Goal: Transaction & Acquisition: Purchase product/service

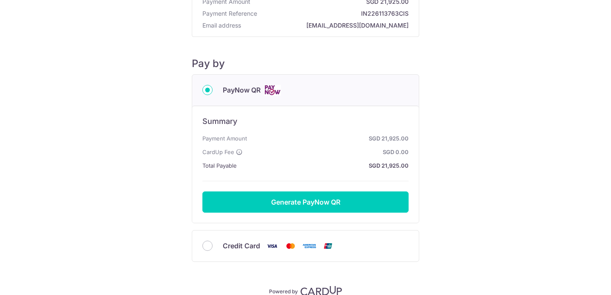
scroll to position [95, 0]
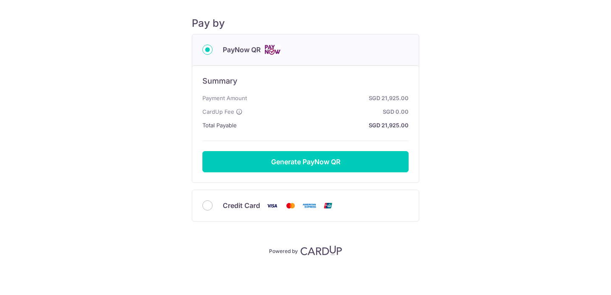
click at [202, 201] on div "Credit Card" at bounding box center [305, 205] width 227 height 31
click at [204, 205] on input "Credit Card" at bounding box center [207, 205] width 10 height 10
radio input "true"
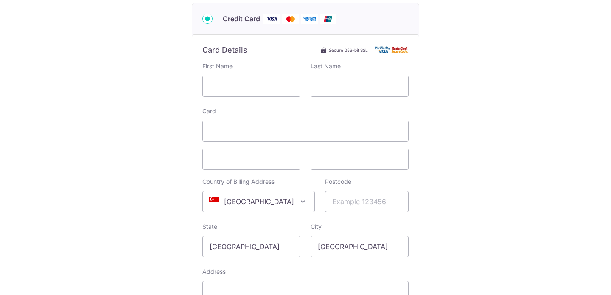
scroll to position [160, 0]
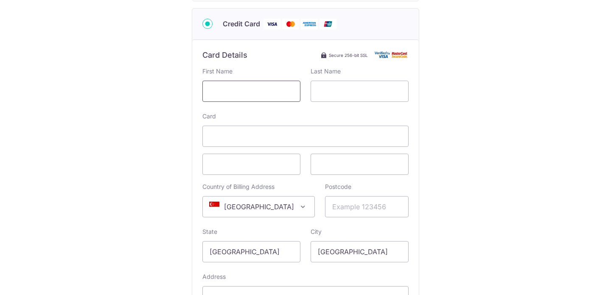
click at [249, 101] on input "text" at bounding box center [251, 91] width 98 height 21
click at [317, 52] on div "Card Details Secure 256-bit SSL" at bounding box center [305, 55] width 206 height 10
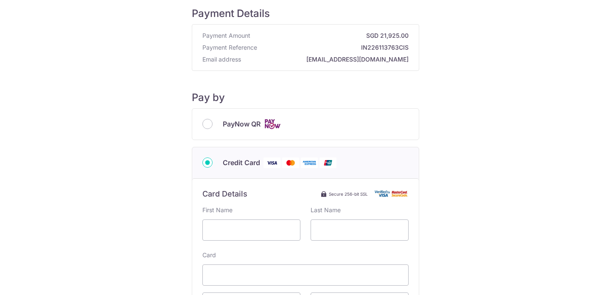
scroll to position [23, 0]
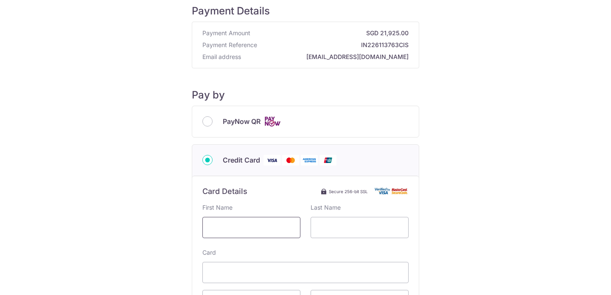
click at [252, 234] on input "text" at bounding box center [251, 227] width 98 height 21
click at [257, 232] on input "text" at bounding box center [251, 227] width 98 height 21
type input "[PERSON_NAME]"
type input "U"
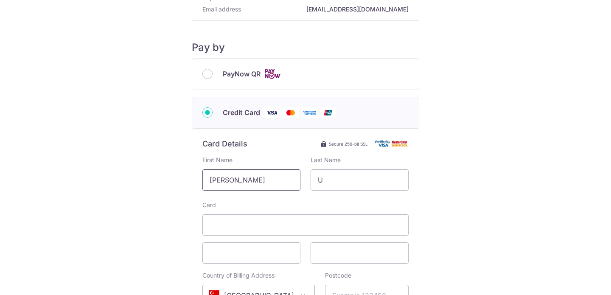
scroll to position [72, 0]
click at [349, 185] on input "U" at bounding box center [360, 178] width 98 height 21
click at [323, 217] on span at bounding box center [305, 223] width 206 height 21
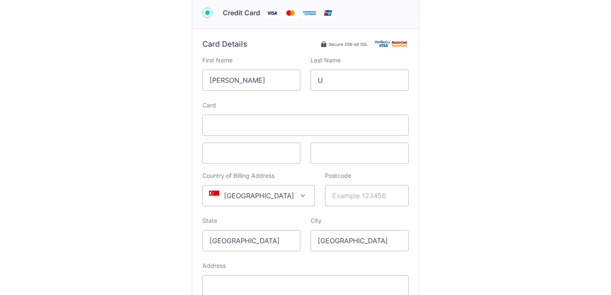
scroll to position [287, 0]
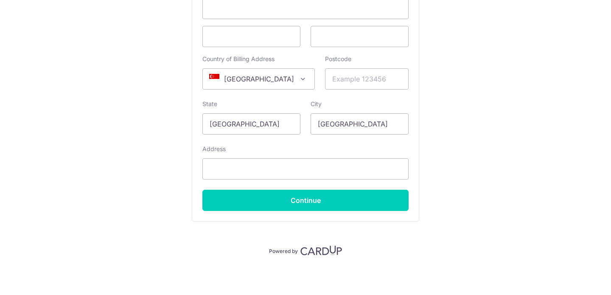
click at [310, 250] on img at bounding box center [321, 250] width 42 height 10
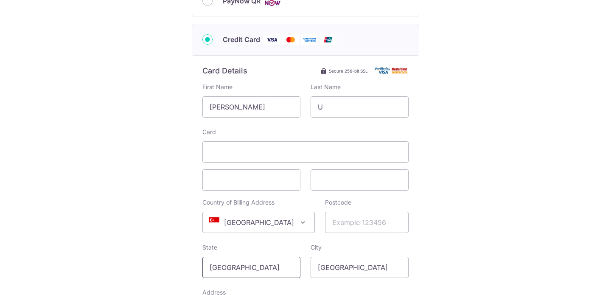
scroll to position [146, 0]
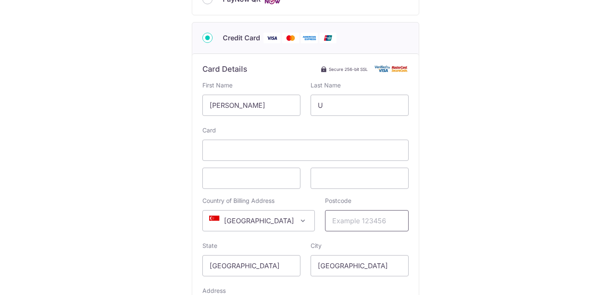
click at [325, 230] on input "Postcode" at bounding box center [367, 220] width 84 height 21
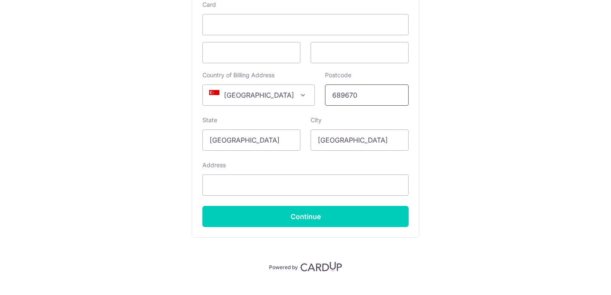
scroll to position [273, 0]
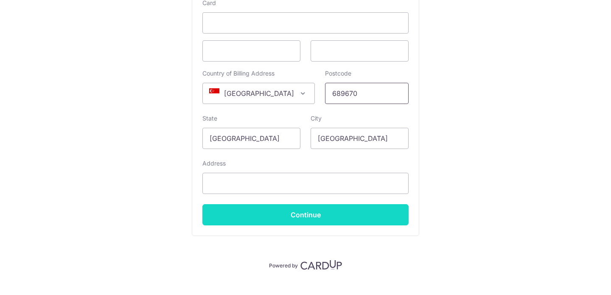
type input "689670"
click at [276, 219] on input "Continue" at bounding box center [305, 214] width 206 height 21
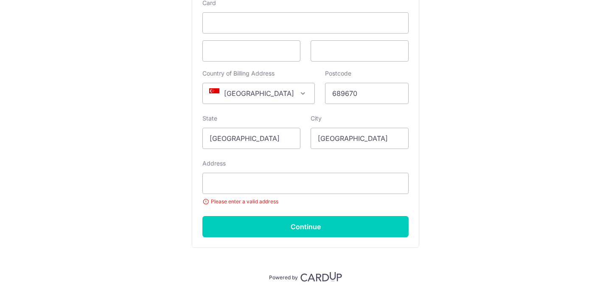
click at [278, 171] on div "Address Please enter a valid address" at bounding box center [305, 182] width 206 height 47
click at [275, 183] on input "Address" at bounding box center [305, 183] width 206 height 21
type input "[STREET_ADDRESS][PERSON_NAME]"
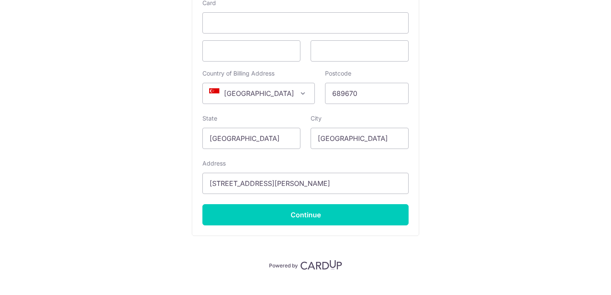
click at [261, 226] on div "Card Details Secure 256-bit SSL First Name [PERSON_NAME] Last Name U Card Count…" at bounding box center [305, 80] width 227 height 309
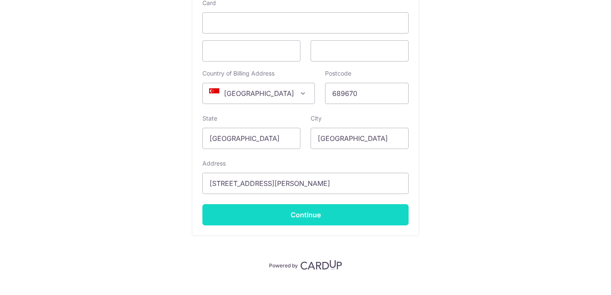
click at [265, 218] on input "Continue" at bounding box center [305, 214] width 206 height 21
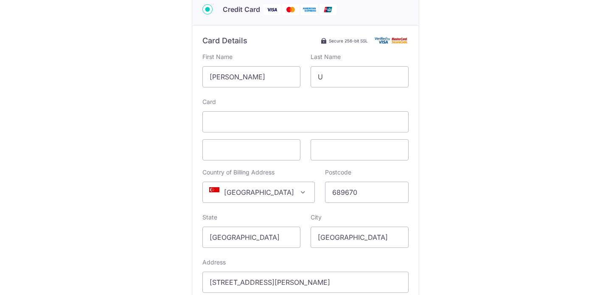
scroll to position [168, 0]
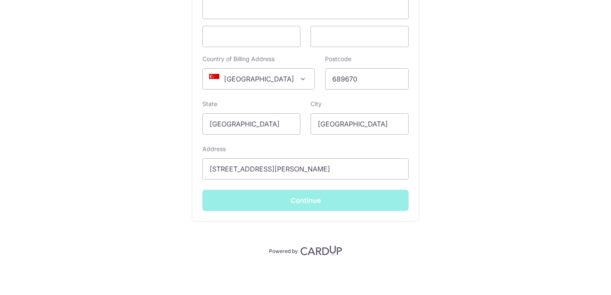
type input "**** 9434"
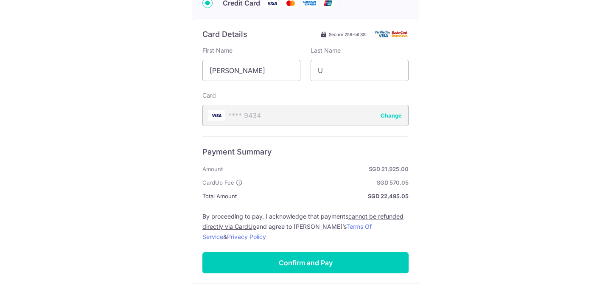
scroll to position [0, 0]
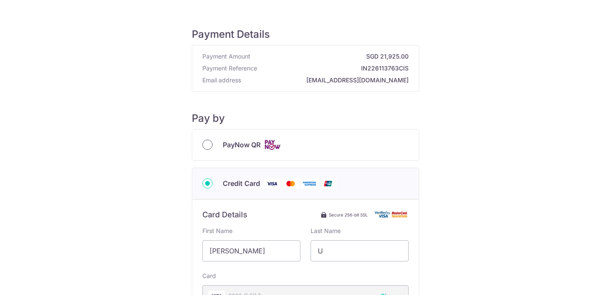
click at [210, 144] on input "PayNow QR" at bounding box center [207, 145] width 10 height 10
radio input "true"
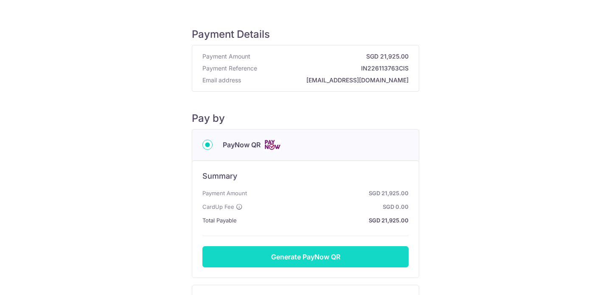
click at [281, 263] on button "Generate PayNow QR" at bounding box center [305, 256] width 206 height 21
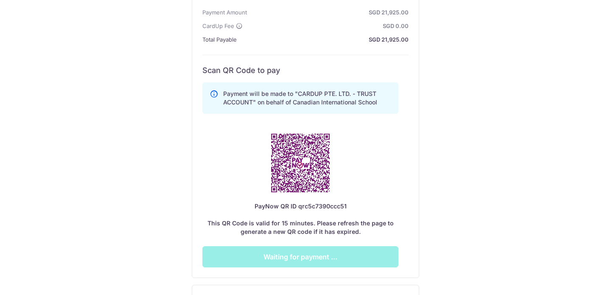
scroll to position [276, 0]
